Goal: Task Accomplishment & Management: Manage account settings

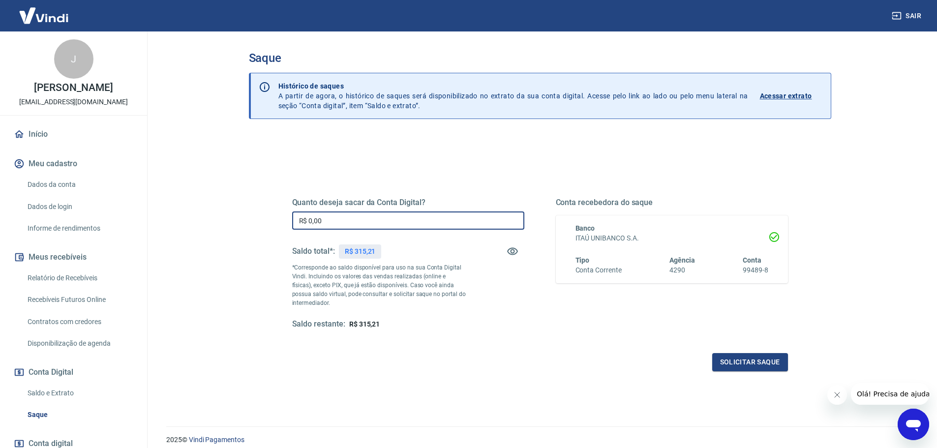
click at [326, 215] on input "R$ 0,00" at bounding box center [408, 221] width 232 height 18
type input "R$ 315,00"
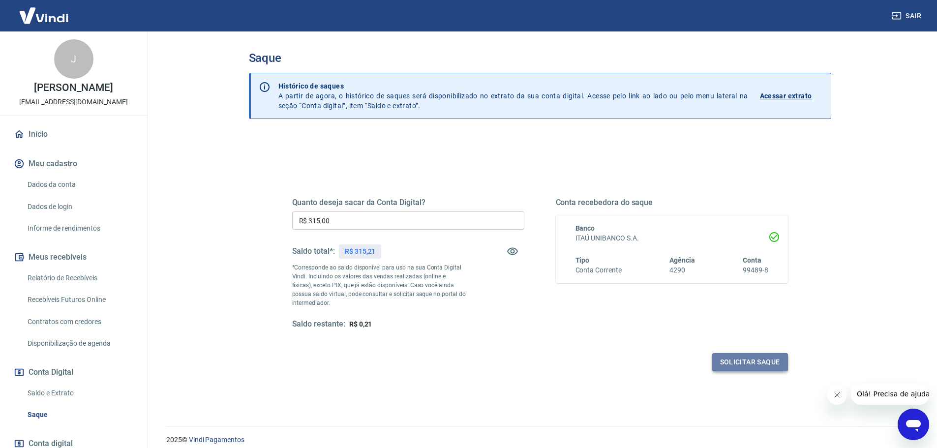
click at [744, 364] on button "Solicitar saque" at bounding box center [750, 362] width 76 height 18
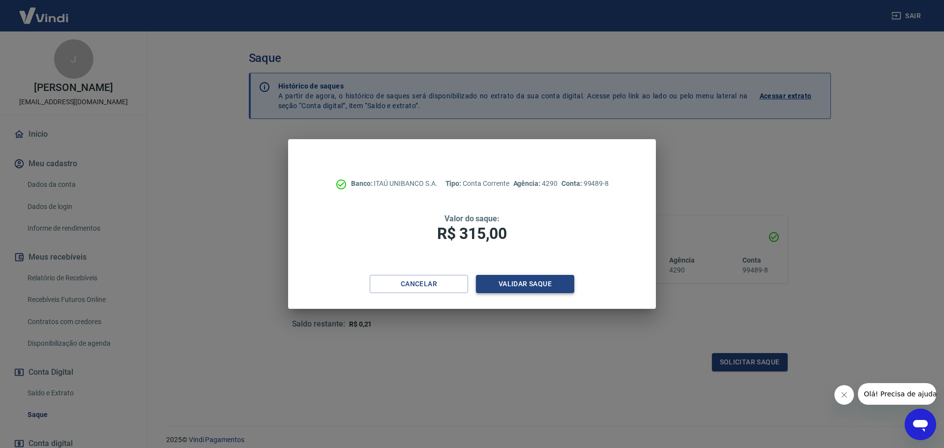
click at [523, 284] on button "Validar saque" at bounding box center [525, 284] width 98 height 18
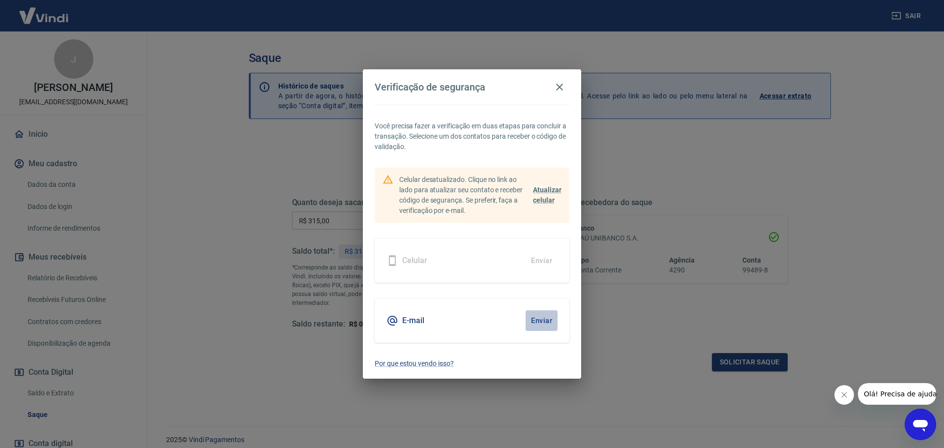
click at [543, 317] on button "Enviar" at bounding box center [542, 320] width 32 height 21
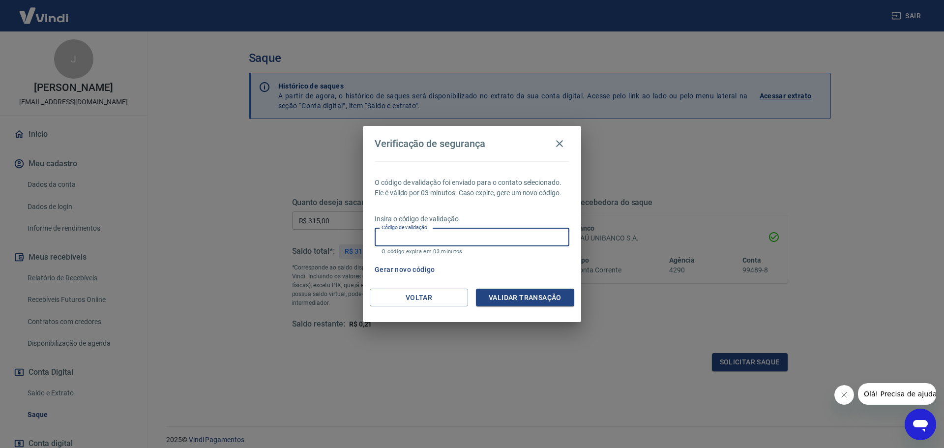
click at [389, 236] on div "Código de validação Código de validação O código expira em 03 minutos." at bounding box center [472, 241] width 195 height 27
type input "607591"
click at [532, 299] on button "Validar transação" at bounding box center [525, 298] width 98 height 18
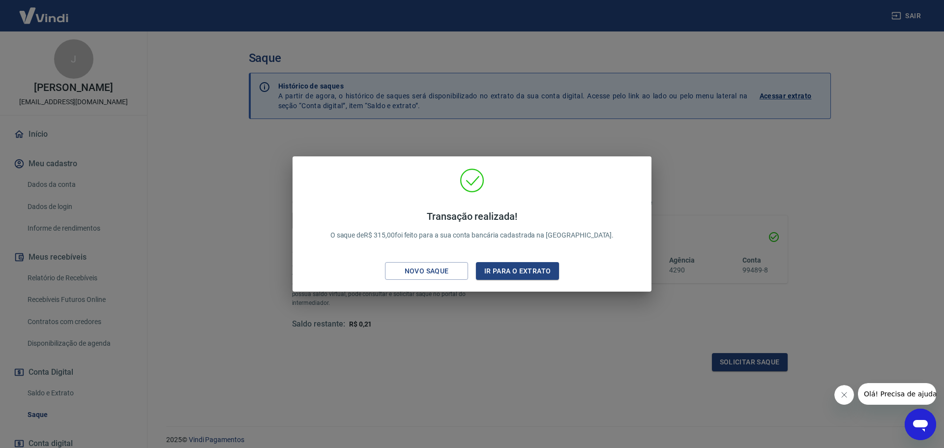
click at [784, 175] on div "Transação realizada! O saque de R$ 315,00 foi feito para a sua conta bancária c…" at bounding box center [472, 224] width 944 height 448
